Goal: Information Seeking & Learning: Learn about a topic

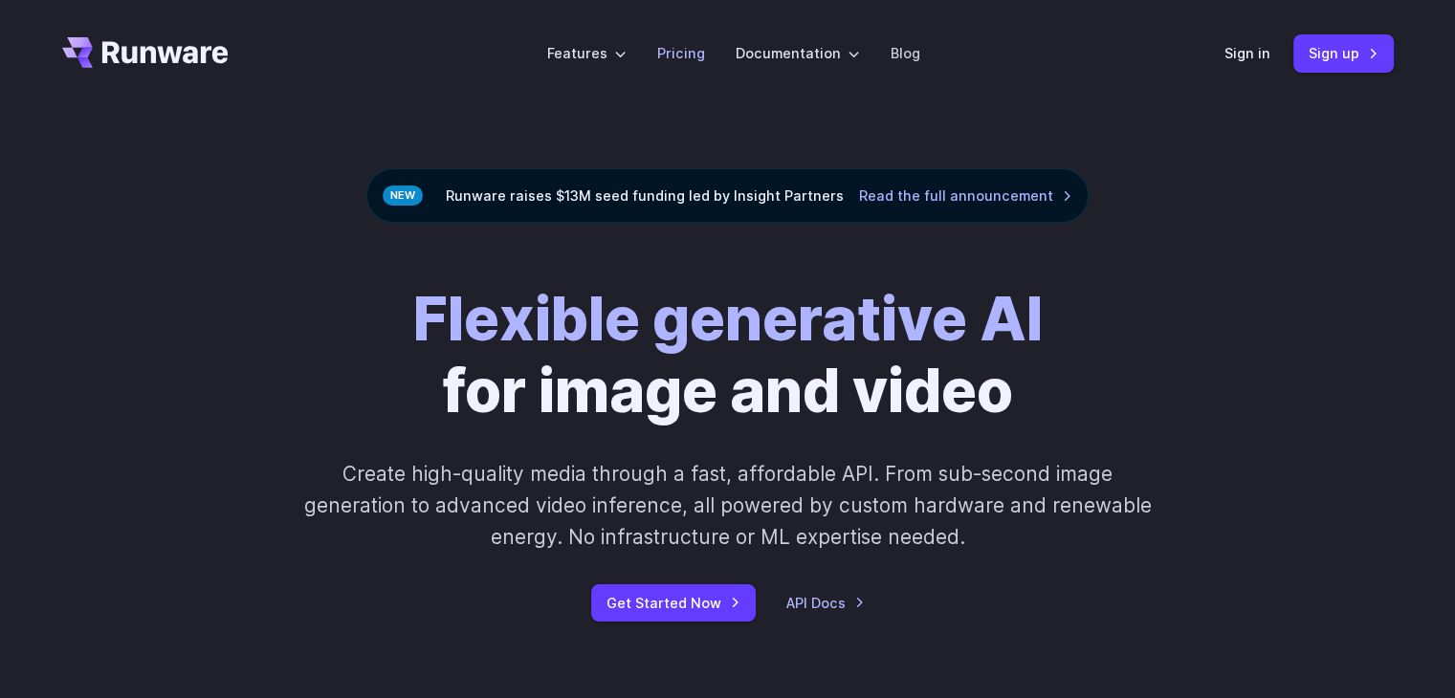
click at [685, 47] on link "Pricing" at bounding box center [681, 53] width 48 height 22
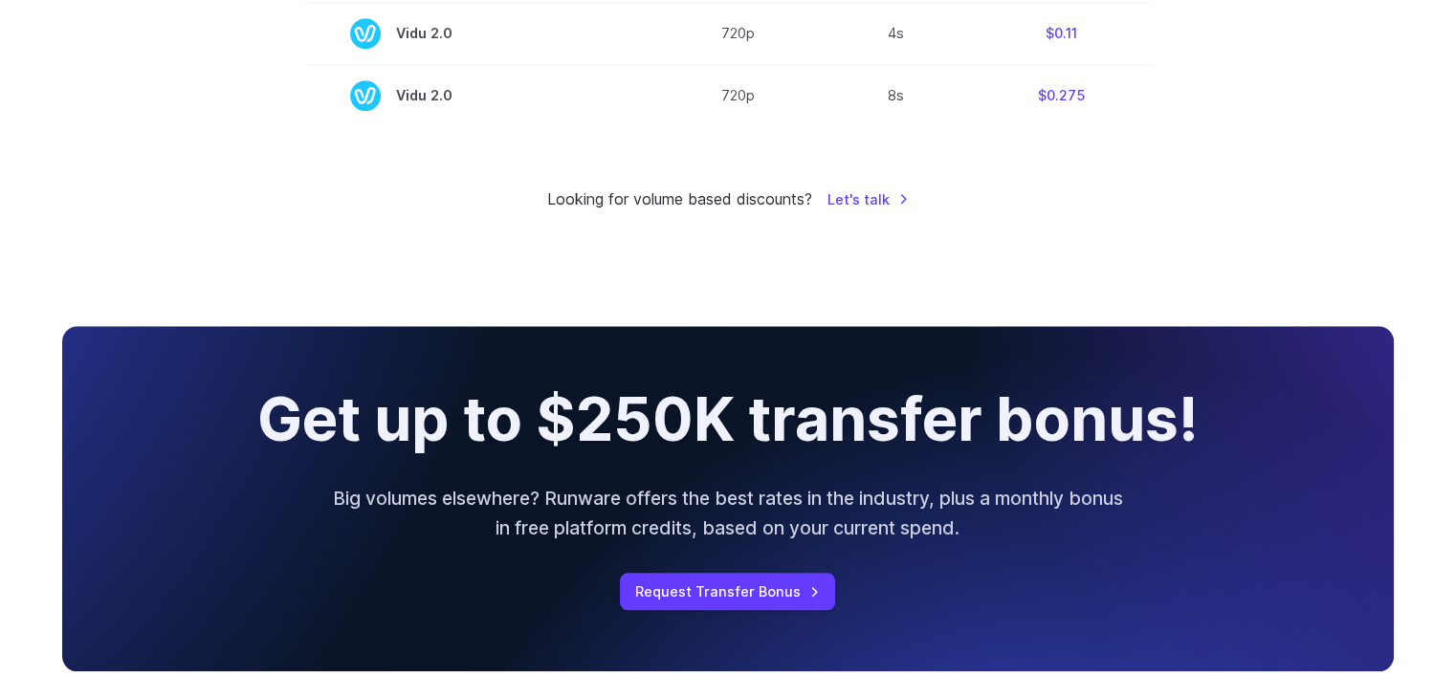
scroll to position [2105, 0]
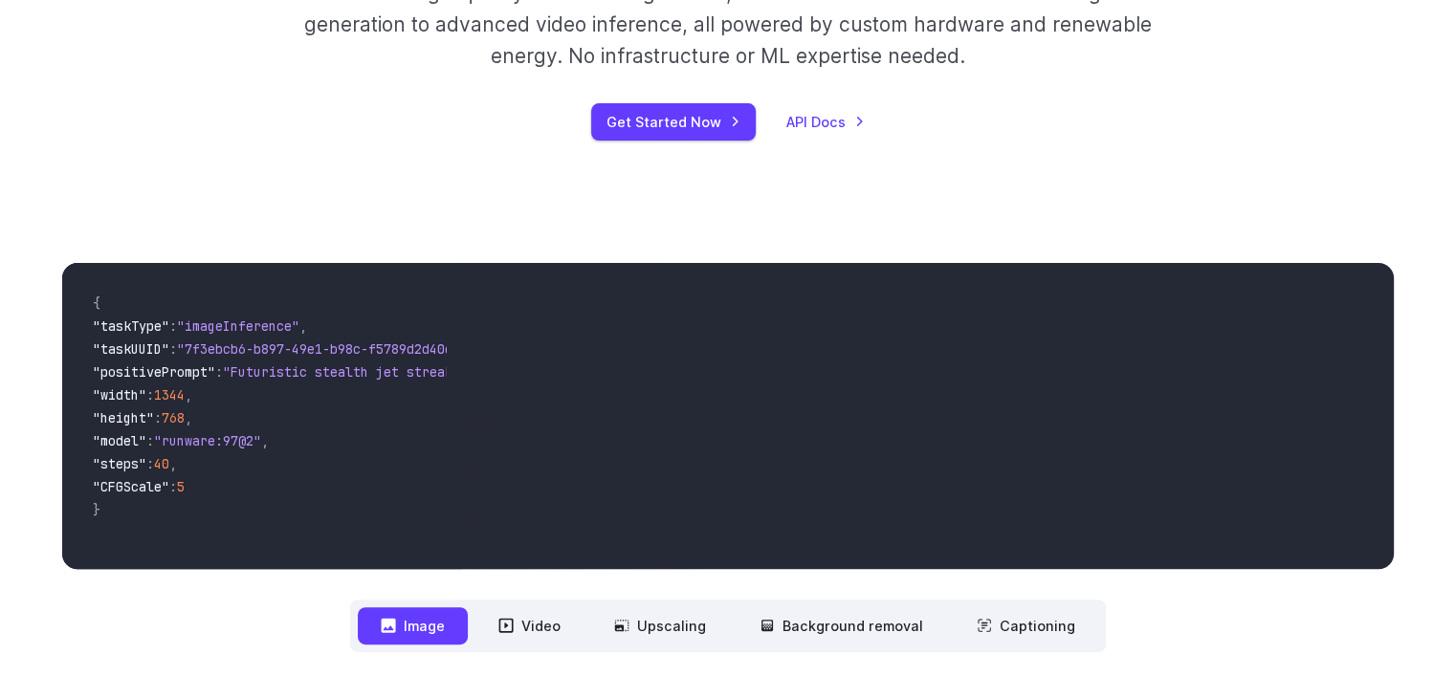
scroll to position [670, 0]
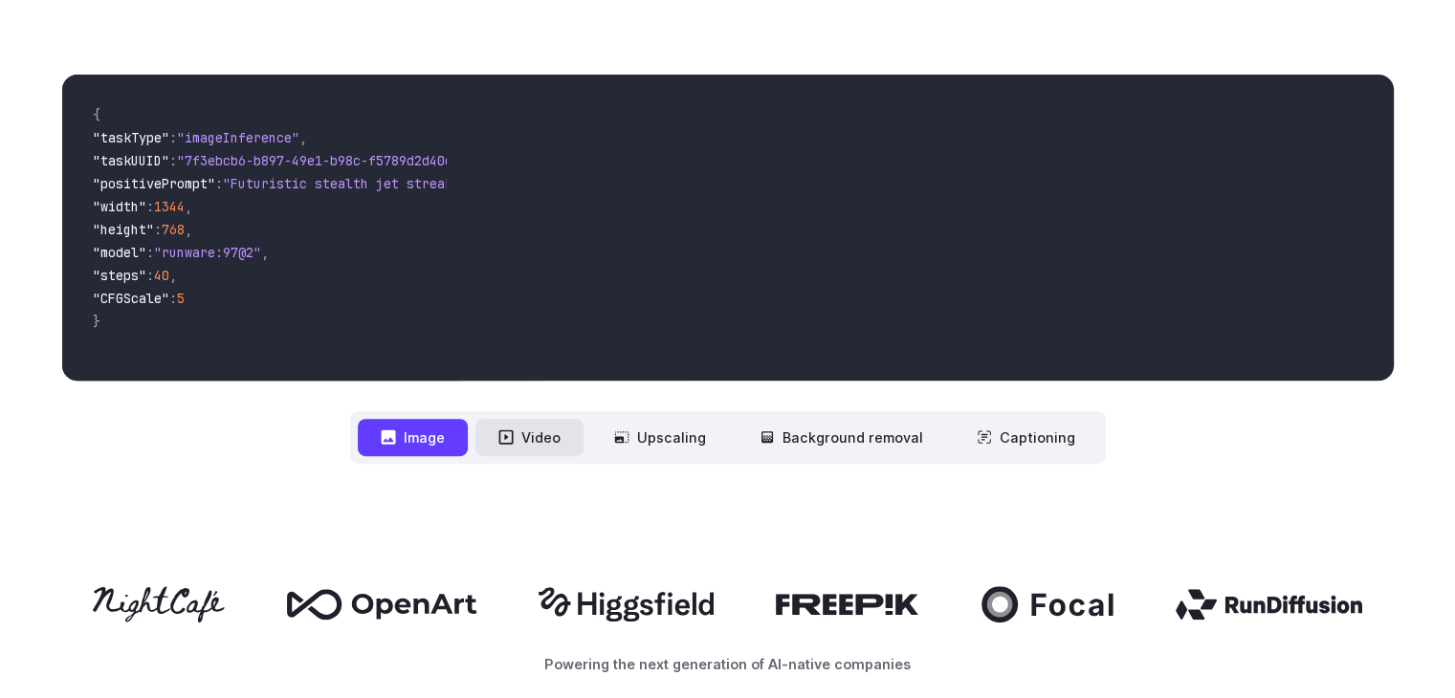
click at [538, 431] on button "Video" at bounding box center [529, 437] width 108 height 37
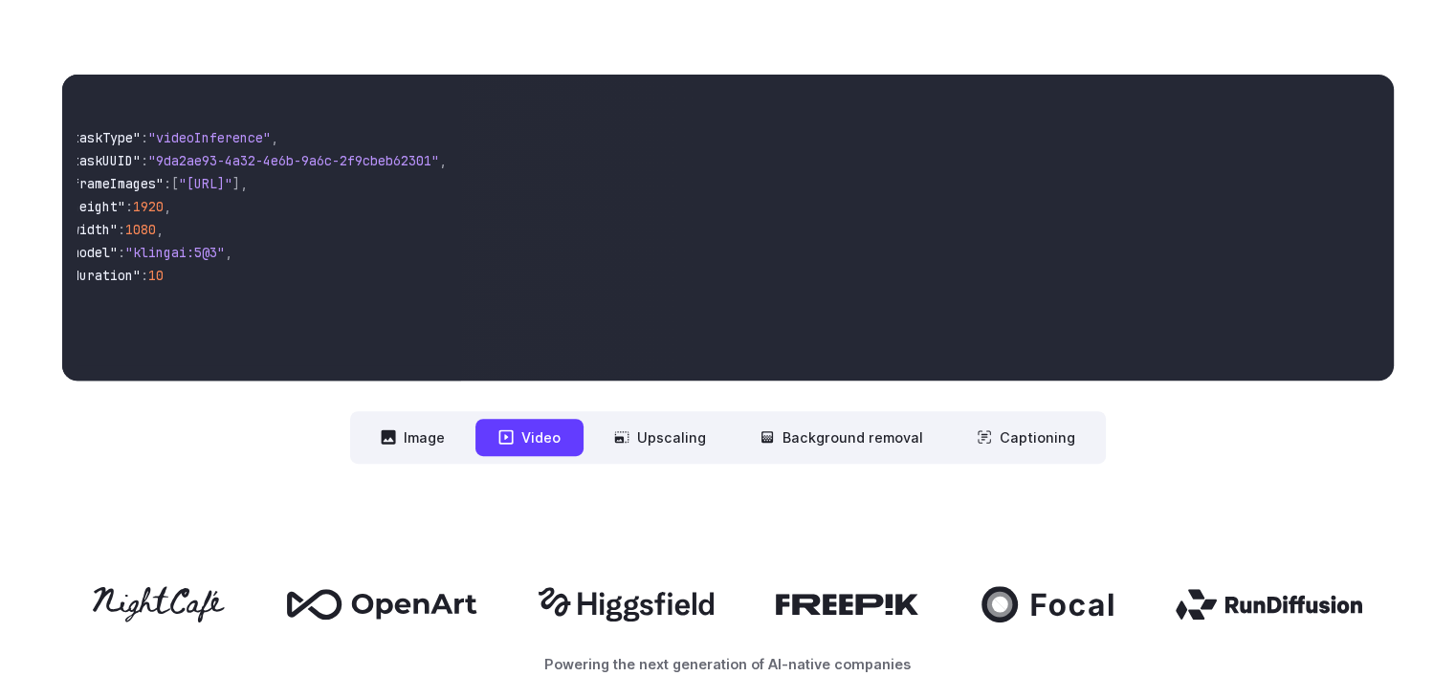
scroll to position [0, 0]
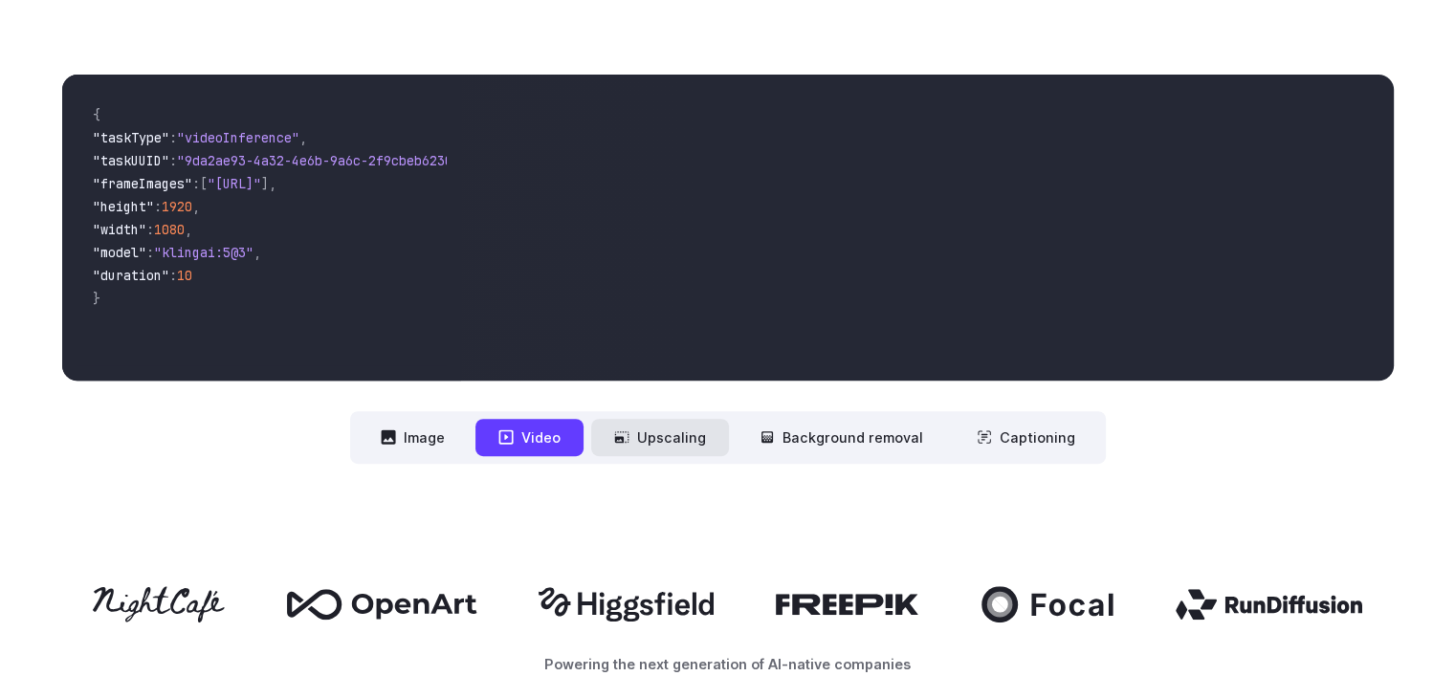
click at [682, 443] on button "Upscaling" at bounding box center [660, 437] width 138 height 37
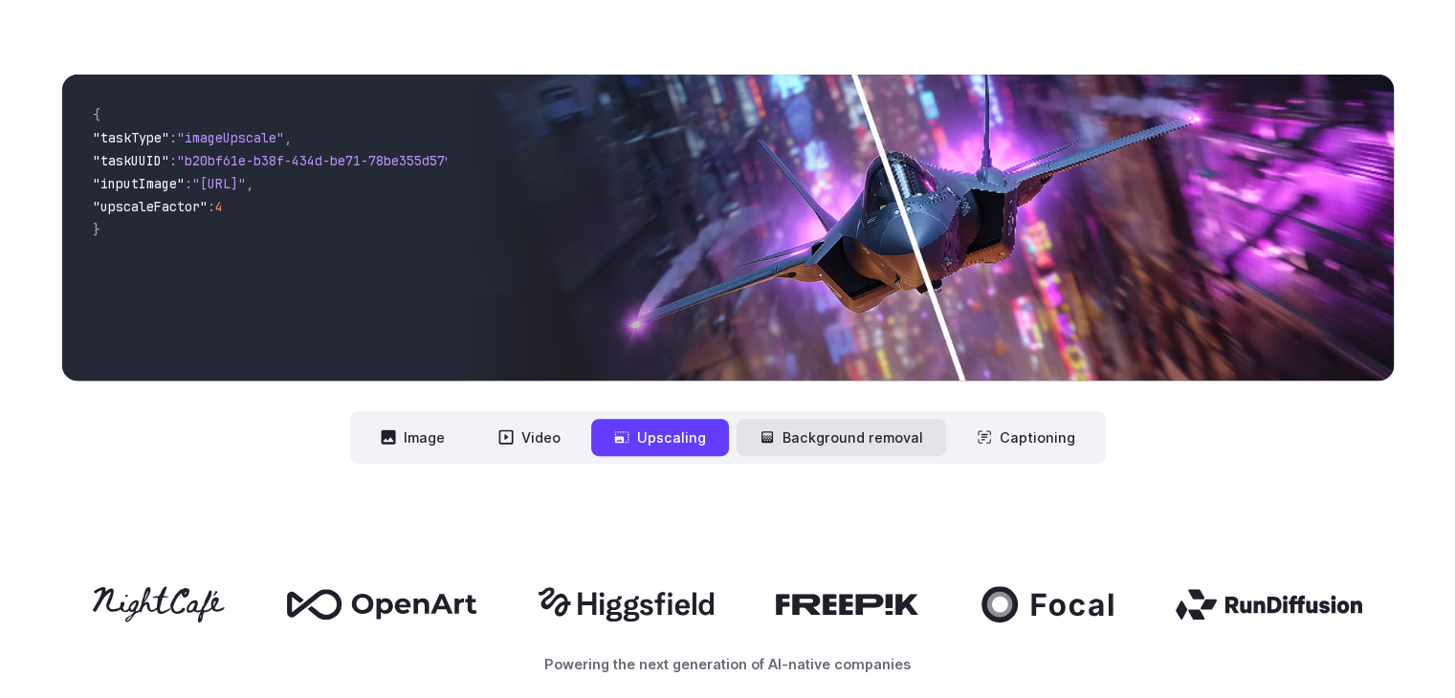
click at [817, 434] on button "Background removal" at bounding box center [842, 437] width 210 height 37
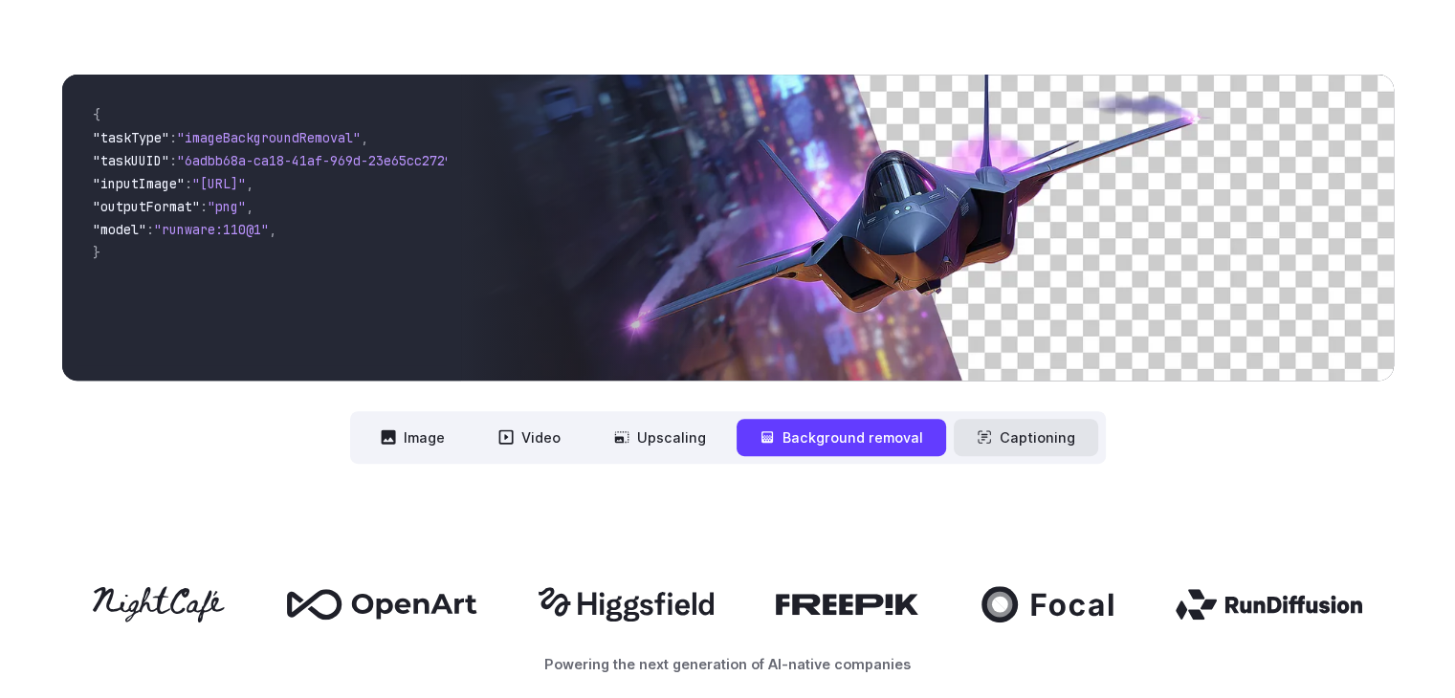
click at [1026, 441] on button "Captioning" at bounding box center [1026, 437] width 144 height 37
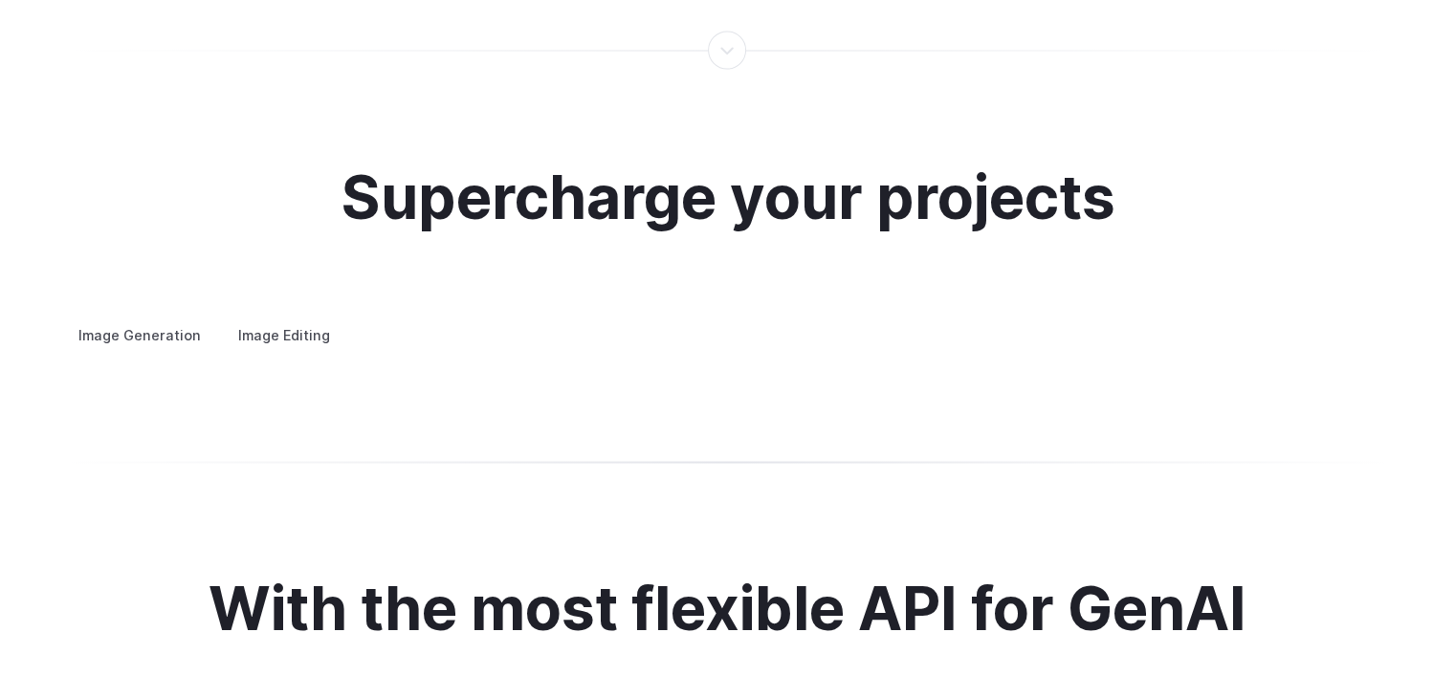
scroll to position [3635, 0]
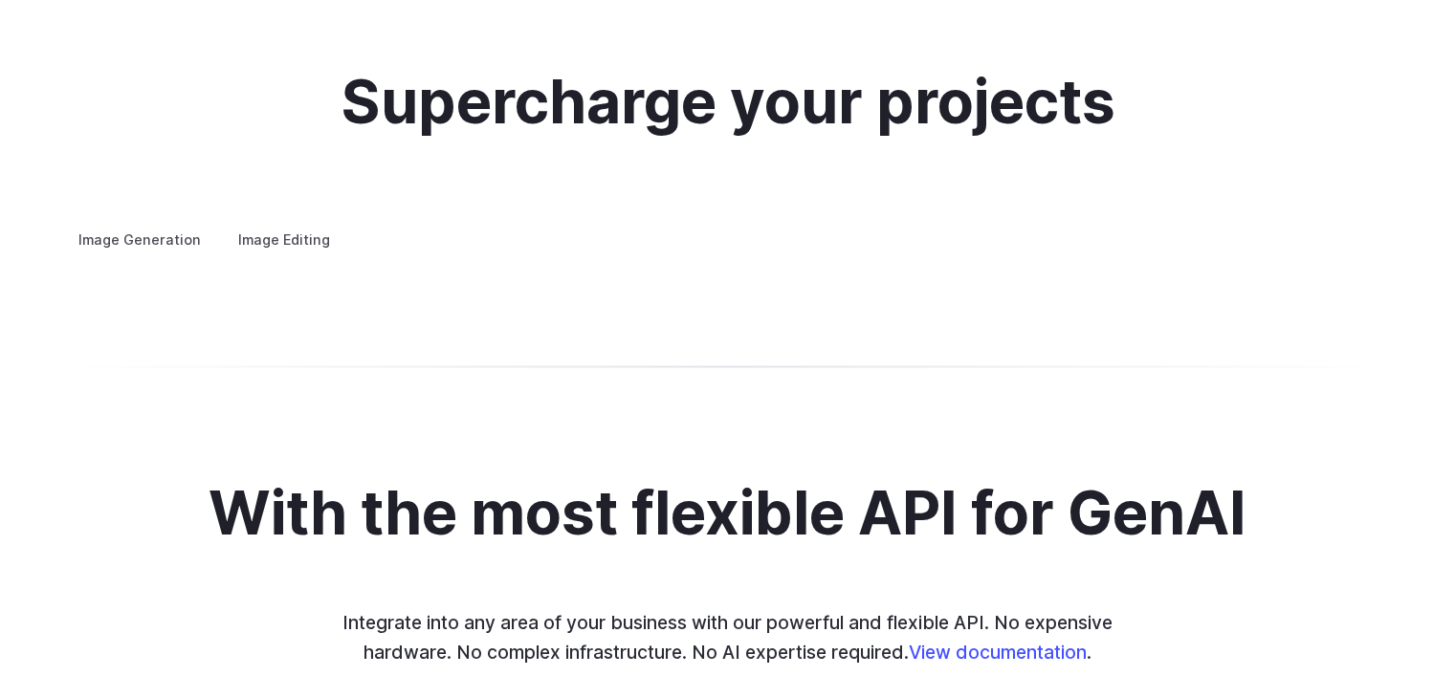
click at [306, 222] on label "Image Editing" at bounding box center [284, 238] width 124 height 33
click at [174, 222] on label "Image Generation" at bounding box center [139, 238] width 155 height 33
click at [276, 222] on label "Image Editing" at bounding box center [284, 238] width 124 height 33
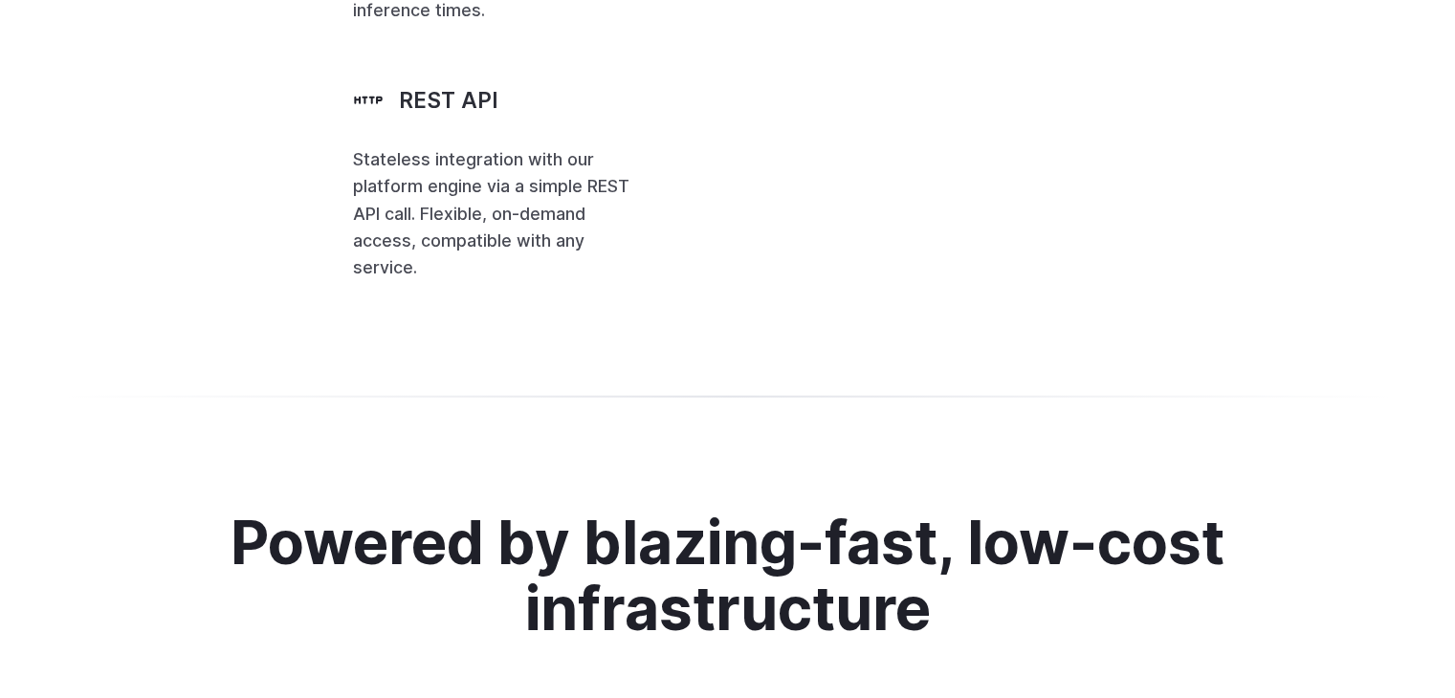
scroll to position [4592, 0]
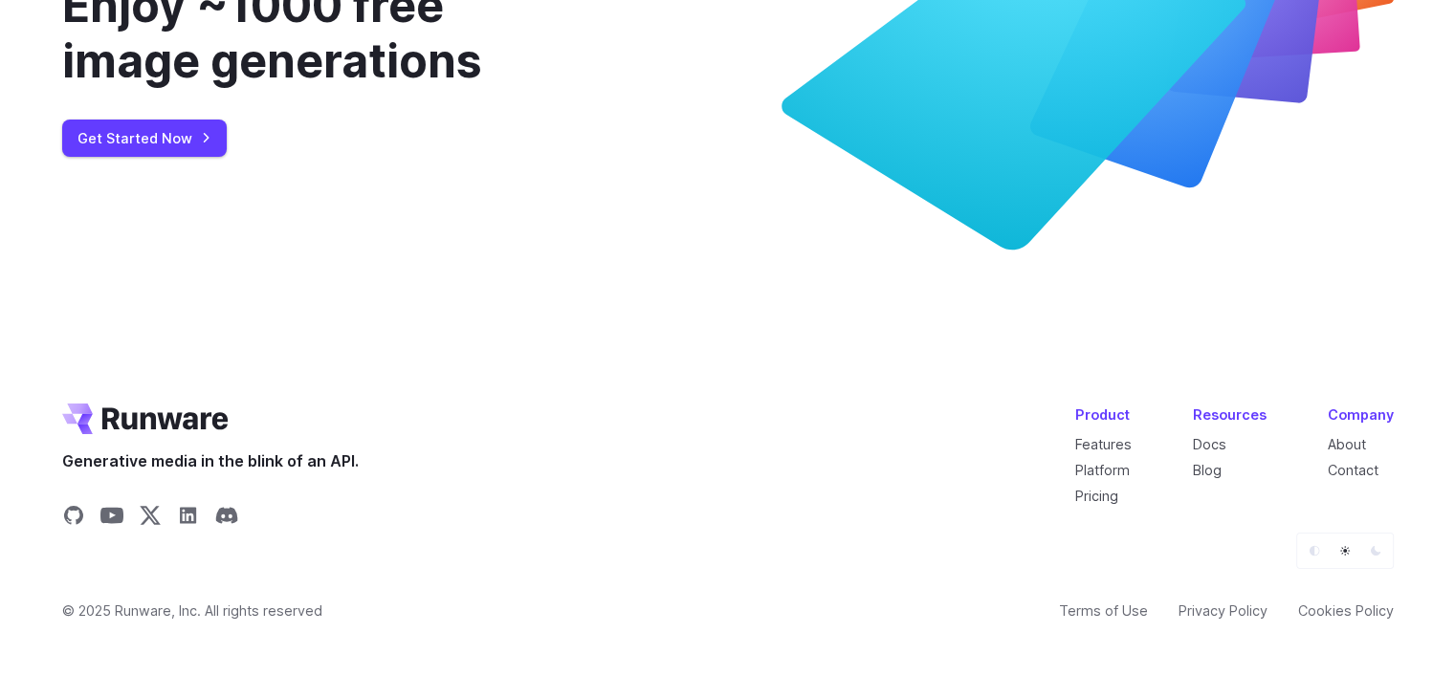
scroll to position [7377, 0]
